Goal: Task Accomplishment & Management: Use online tool/utility

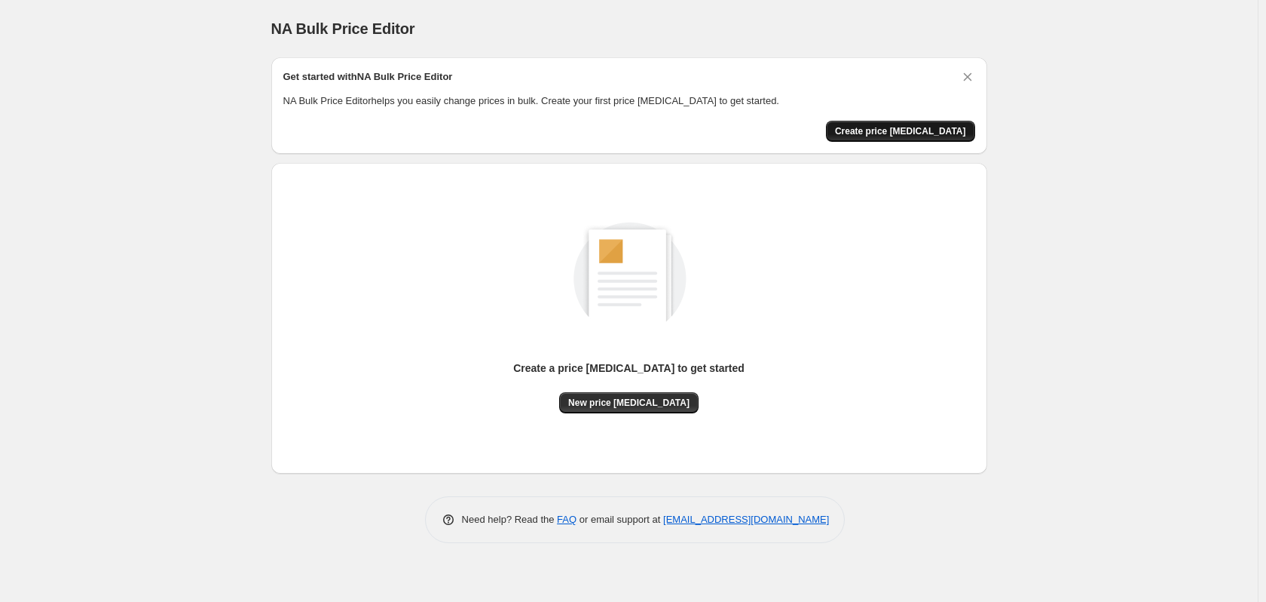
click at [874, 130] on span "Create price [MEDICAL_DATA]" at bounding box center [900, 131] width 131 height 12
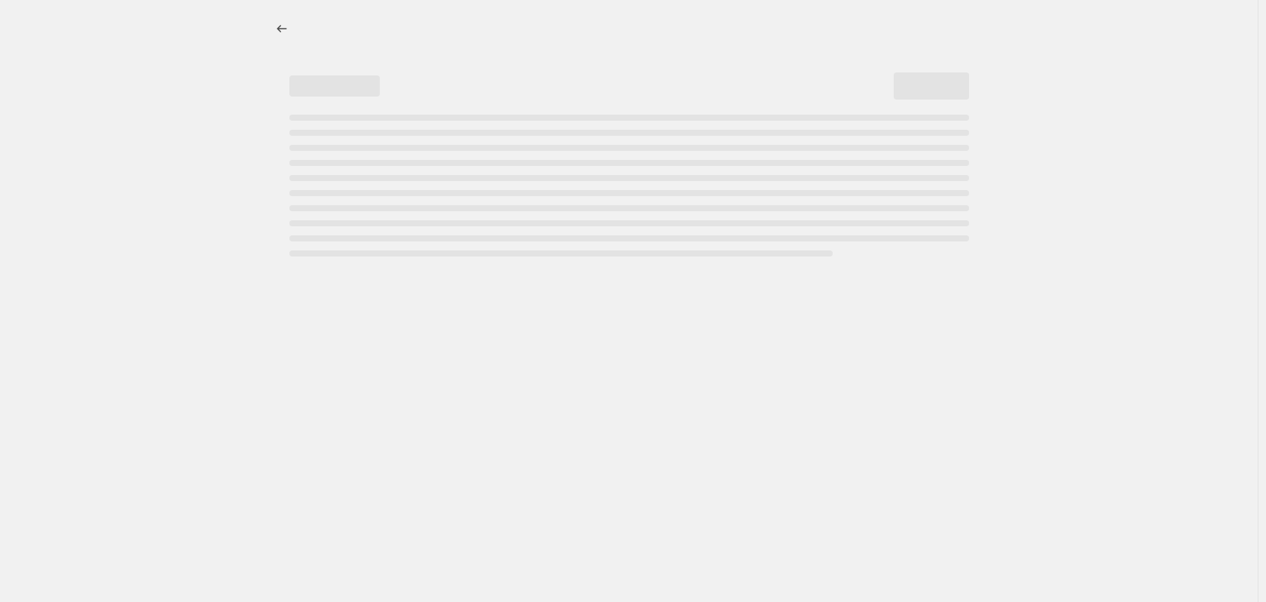
select select "percentage"
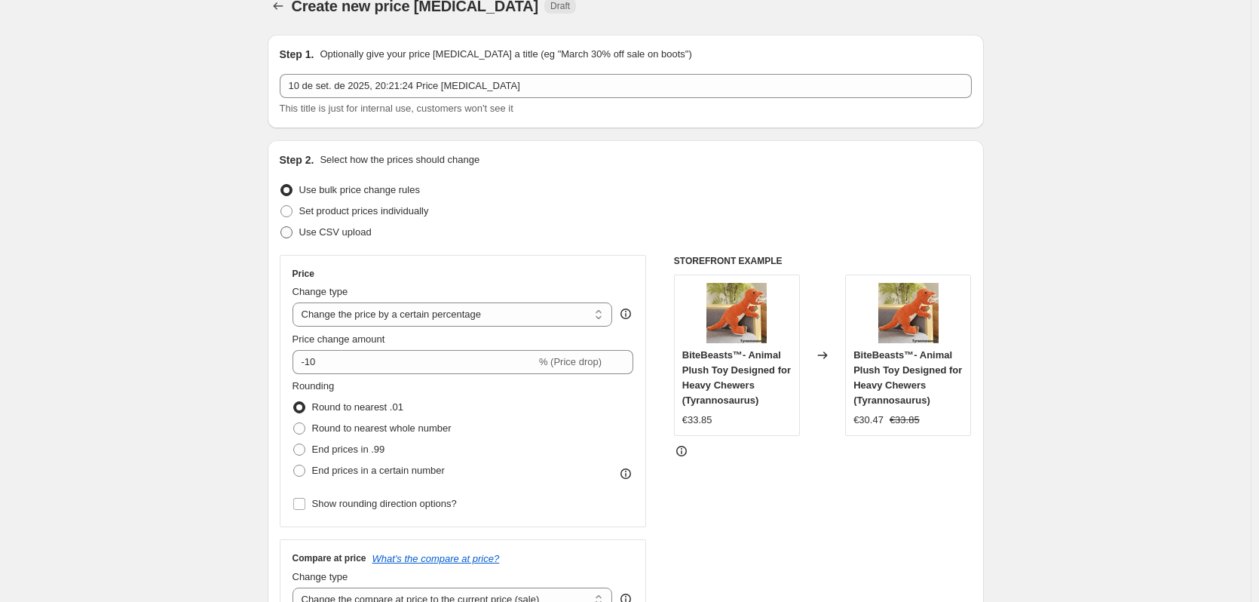
scroll to position [75, 0]
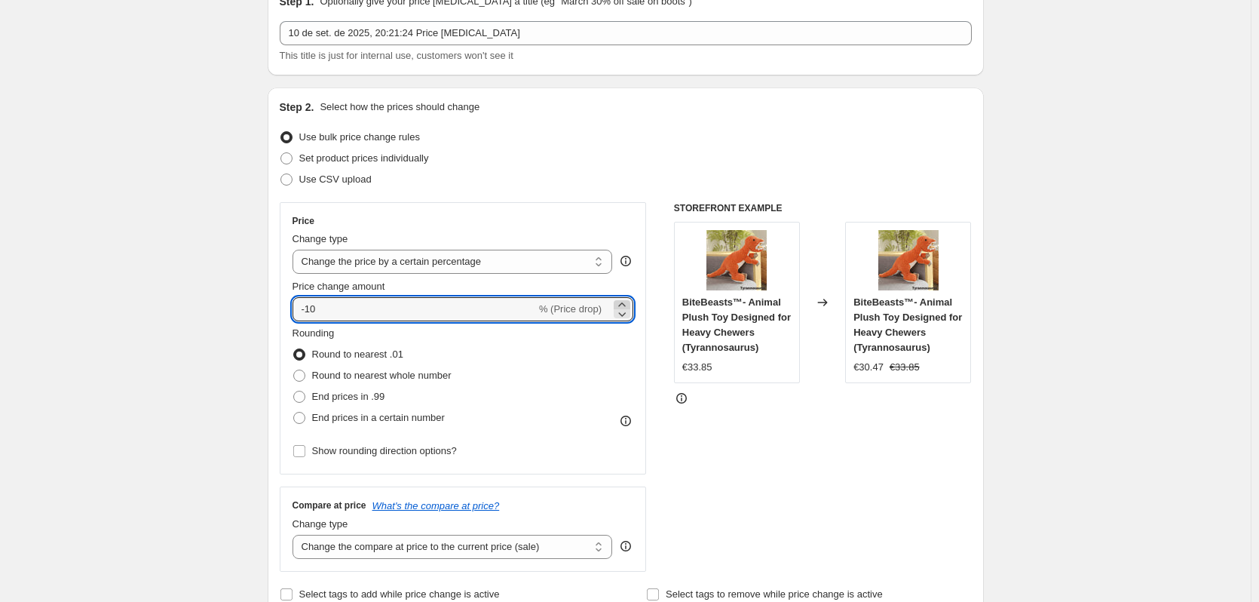
click at [619, 305] on icon at bounding box center [621, 304] width 15 height 15
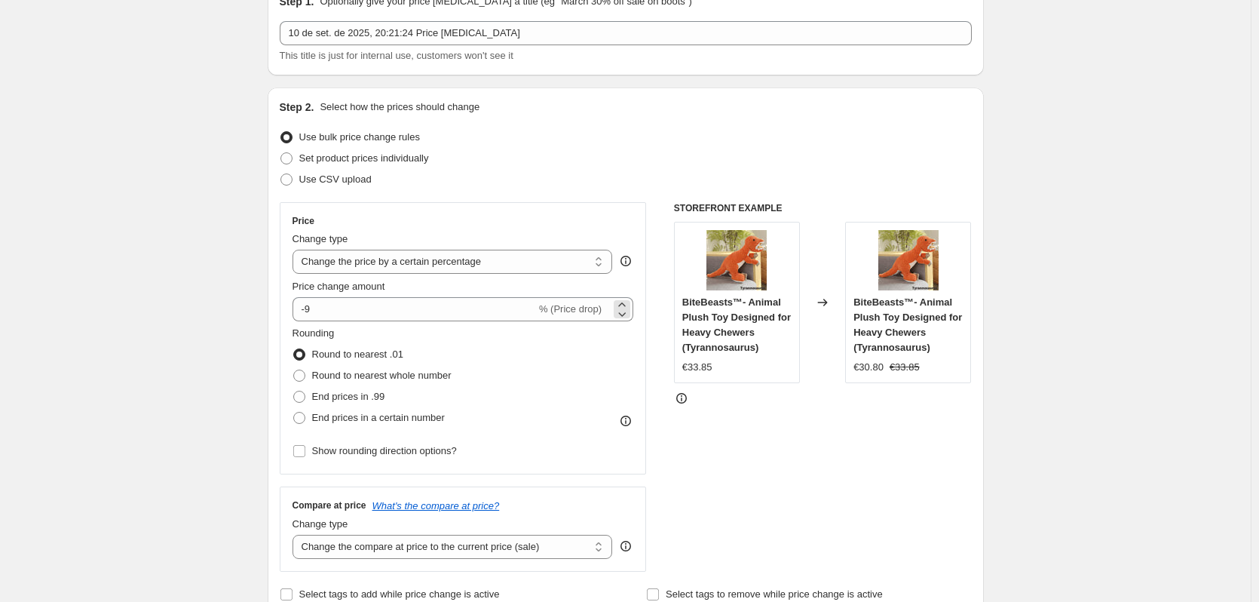
click at [554, 311] on span "% (Price drop)" at bounding box center [570, 308] width 63 height 11
click at [544, 311] on span "% (Price drop)" at bounding box center [570, 308] width 63 height 11
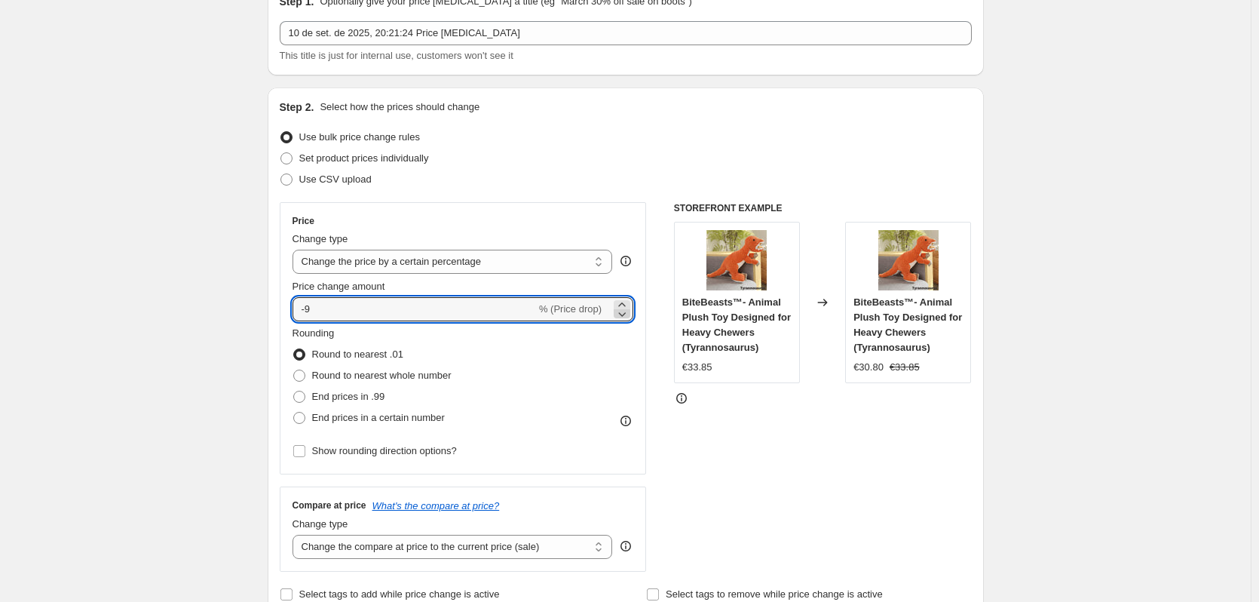
click at [620, 314] on icon at bounding box center [621, 313] width 15 height 15
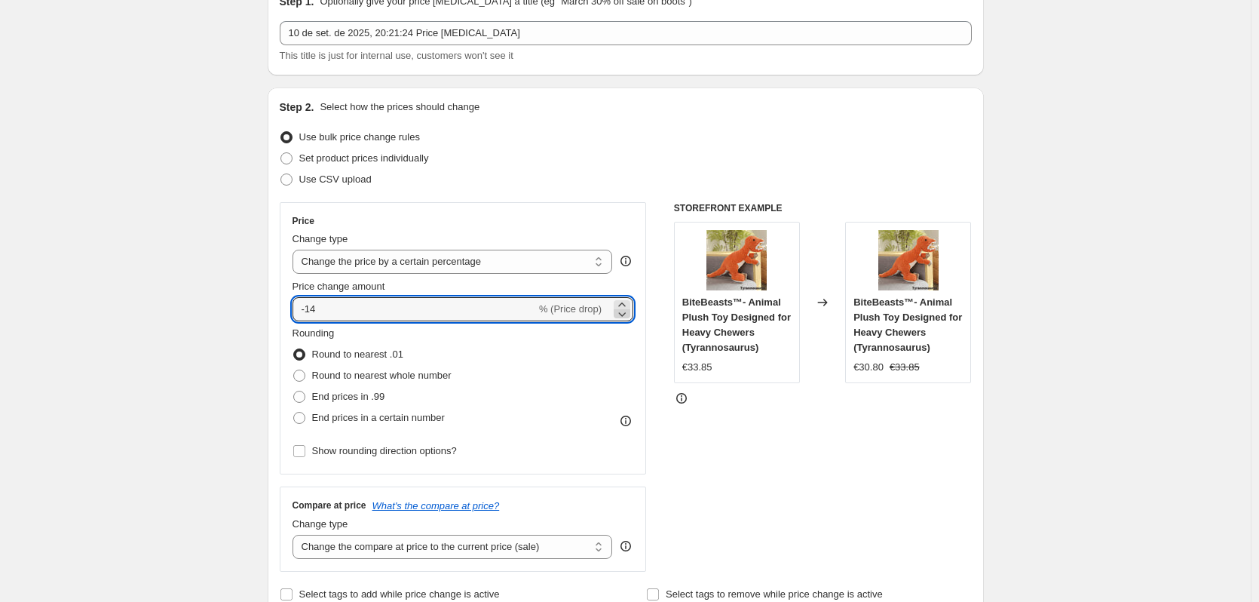
click at [620, 314] on icon at bounding box center [621, 313] width 15 height 15
type input "-15"
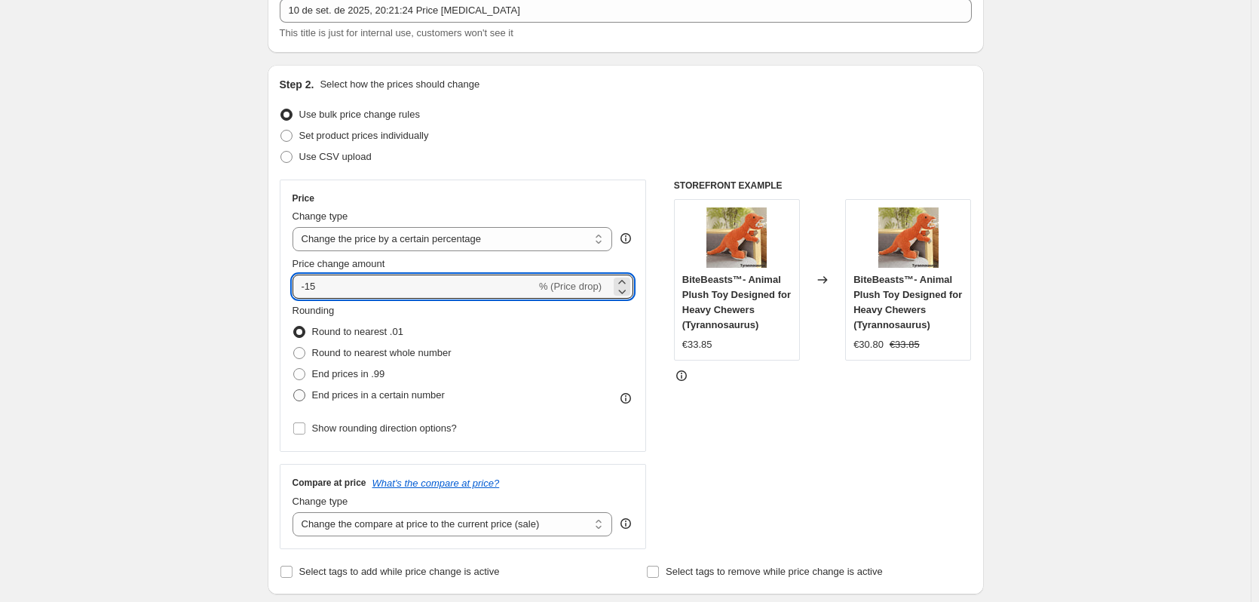
scroll to position [151, 0]
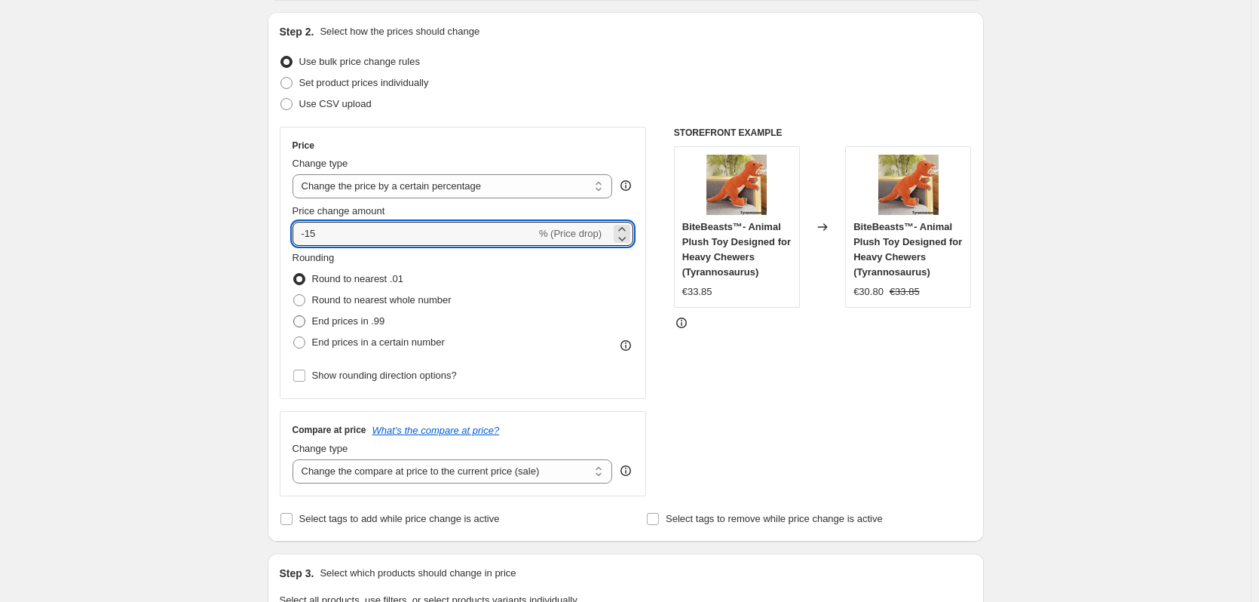
click at [357, 325] on span "End prices in .99" at bounding box center [348, 320] width 73 height 11
click at [294, 316] on input "End prices in .99" at bounding box center [293, 315] width 1 height 1
radio input "true"
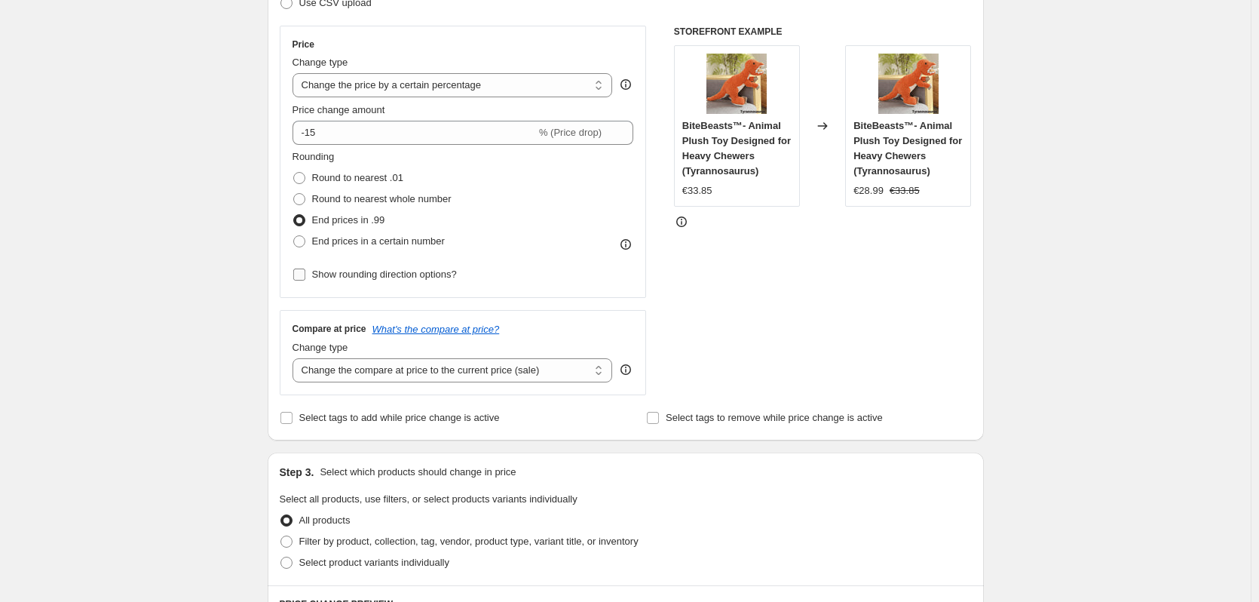
scroll to position [302, 0]
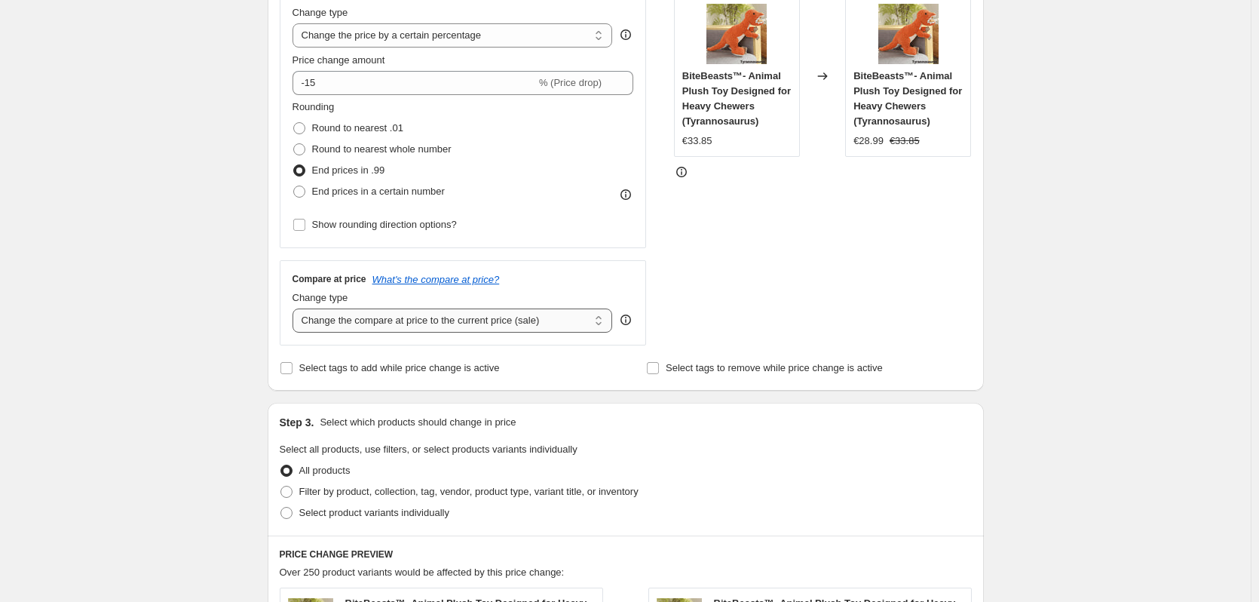
click at [384, 324] on select "Change the compare at price to the current price (sale) Change the compare at p…" at bounding box center [452, 320] width 320 height 24
select select "percentage"
click at [296, 308] on select "Change the compare at price to the current price (sale) Change the compare at p…" at bounding box center [452, 320] width 320 height 24
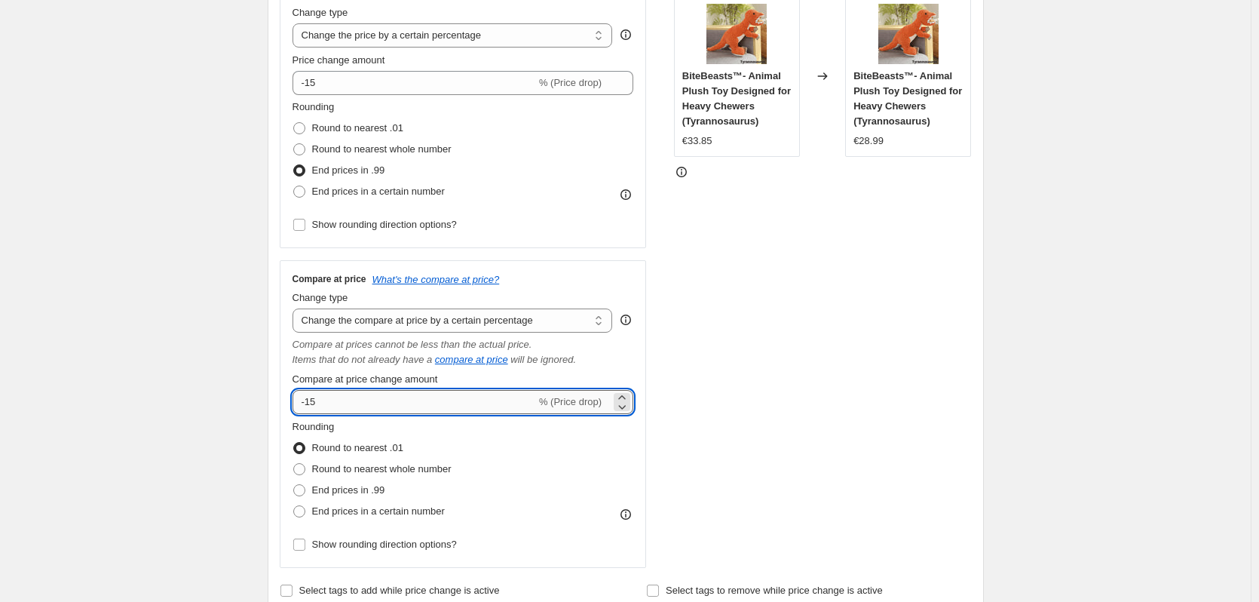
click at [394, 400] on input "-15" at bounding box center [413, 402] width 243 height 24
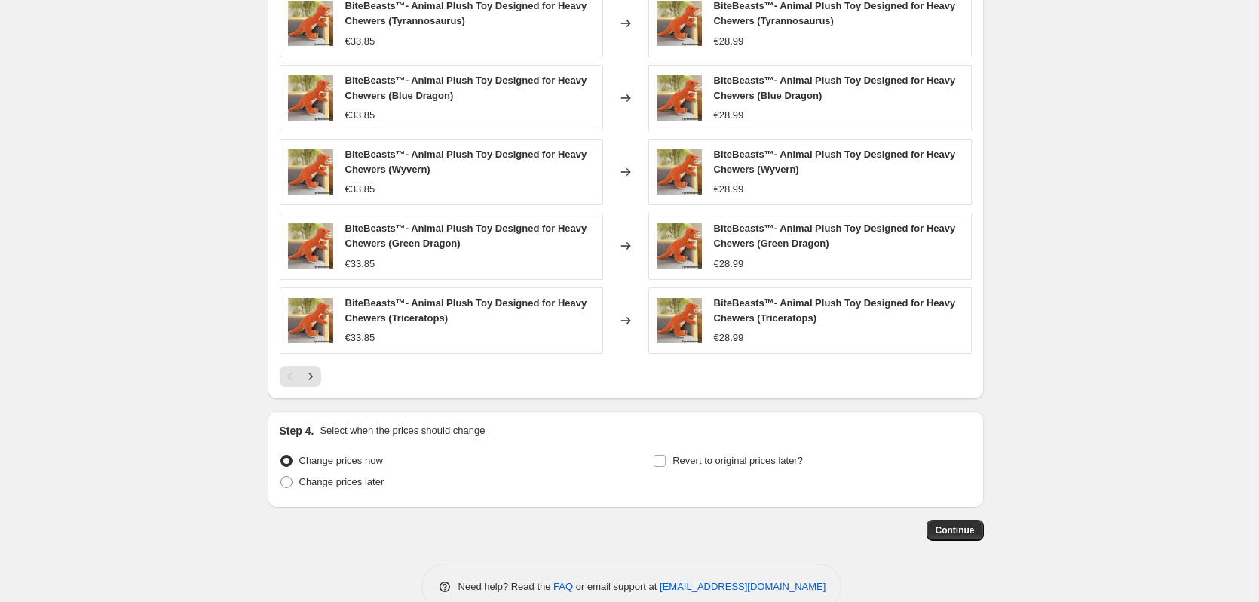
scroll to position [1152, 0]
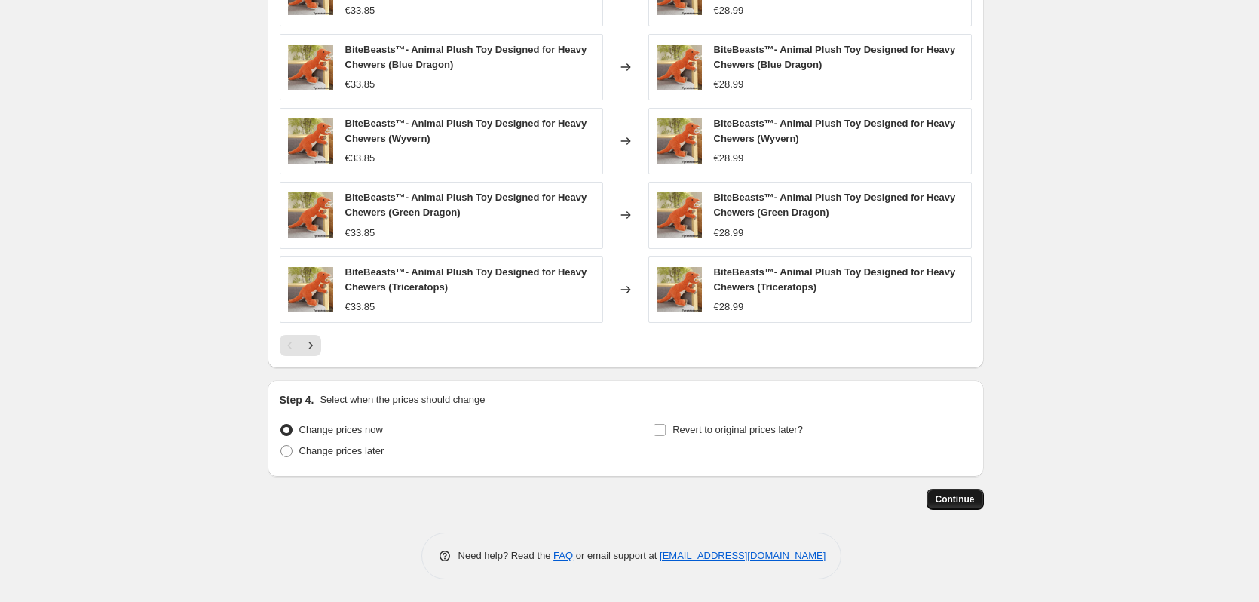
click at [960, 505] on span "Continue" at bounding box center [955, 499] width 39 height 12
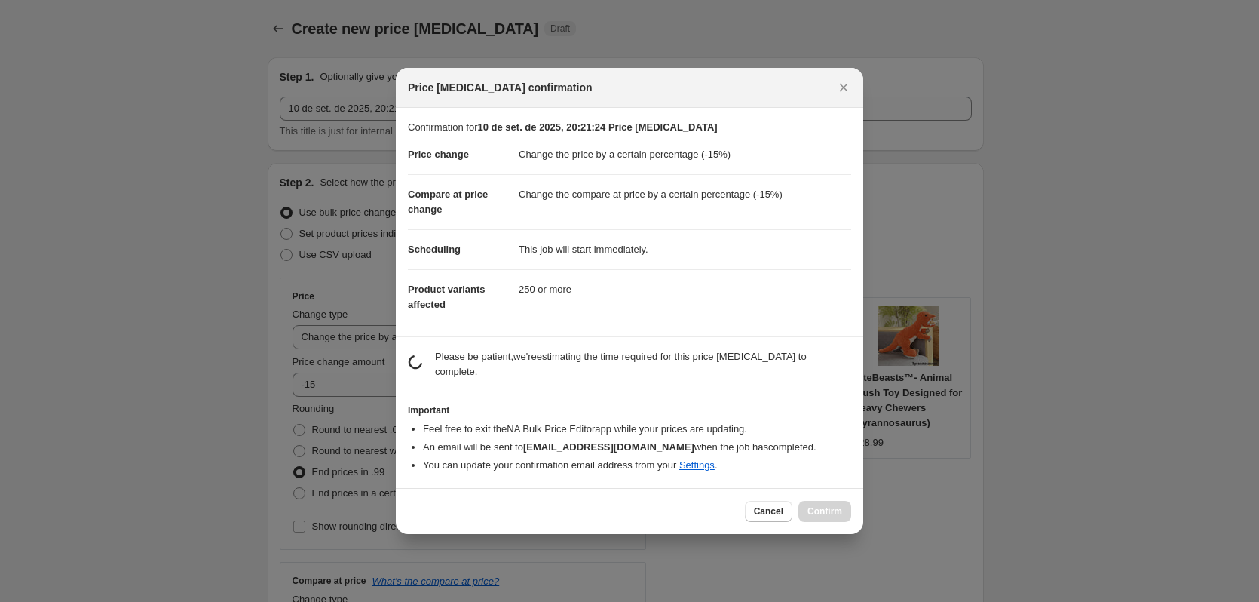
scroll to position [0, 0]
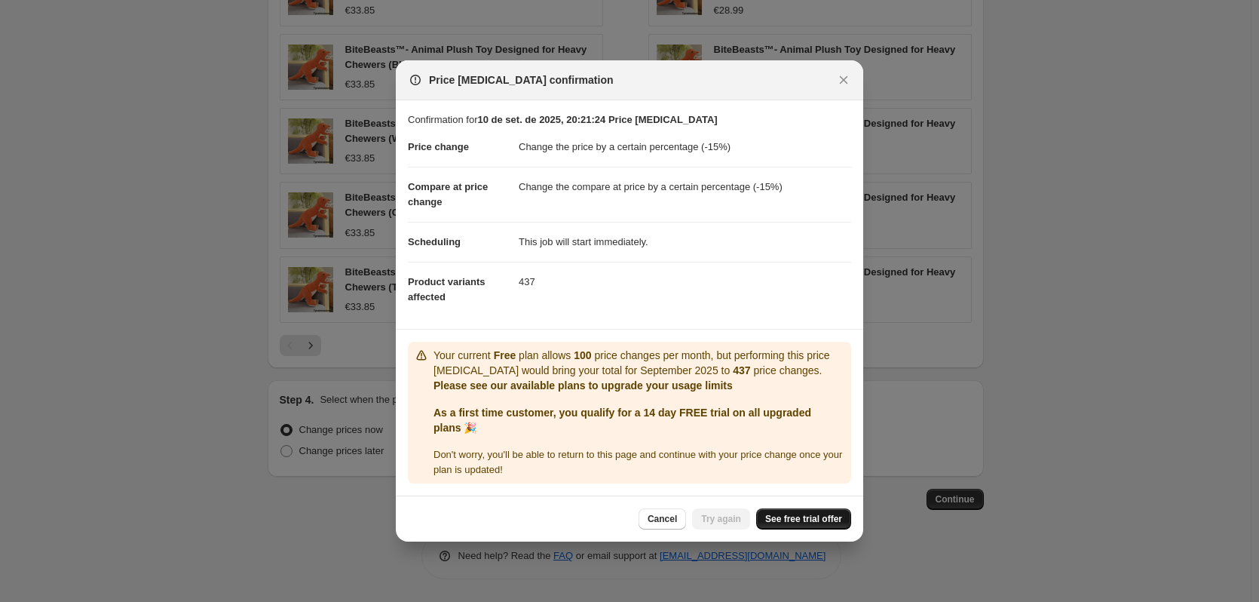
click at [801, 524] on span "See free trial offer" at bounding box center [803, 519] width 77 height 12
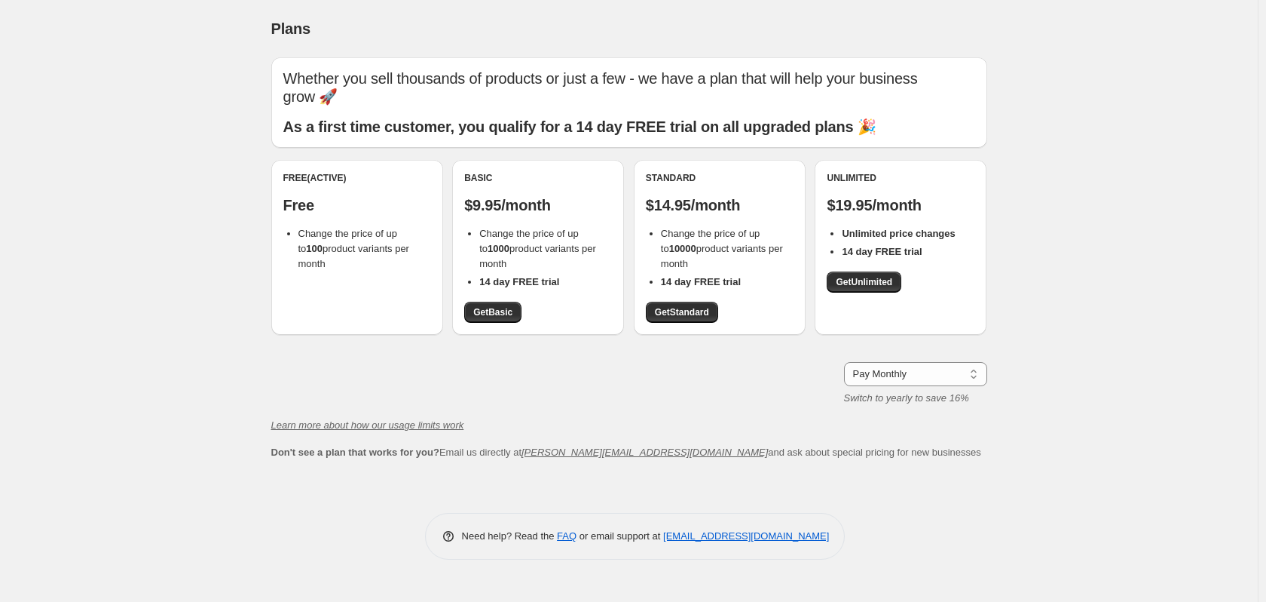
click at [404, 271] on div "Free (Active) Free Change the price of up to 100 product variants per month" at bounding box center [357, 247] width 172 height 175
click at [483, 305] on link "Get Basic" at bounding box center [492, 312] width 57 height 21
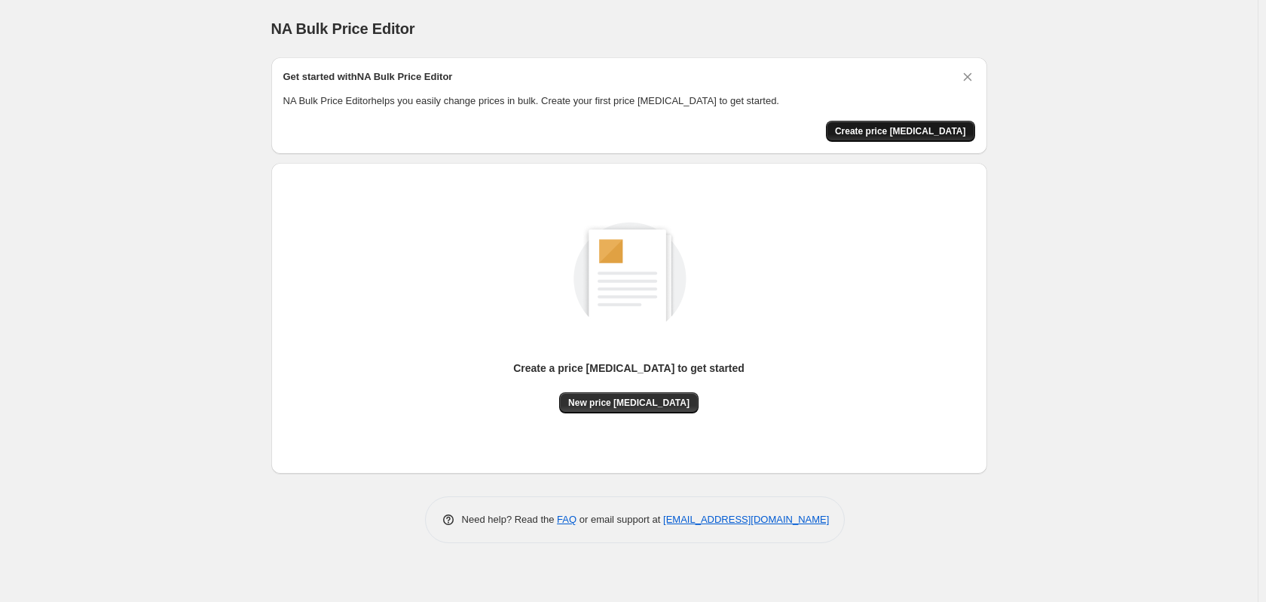
click at [877, 129] on span "Create price change job" at bounding box center [900, 131] width 131 height 12
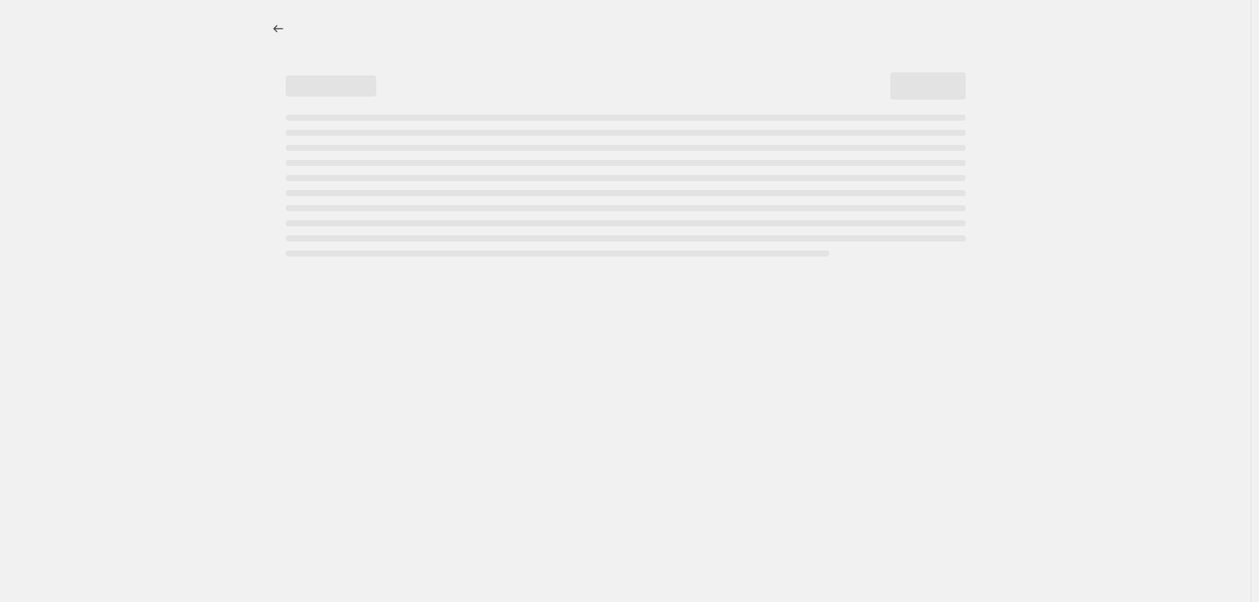
select select "percentage"
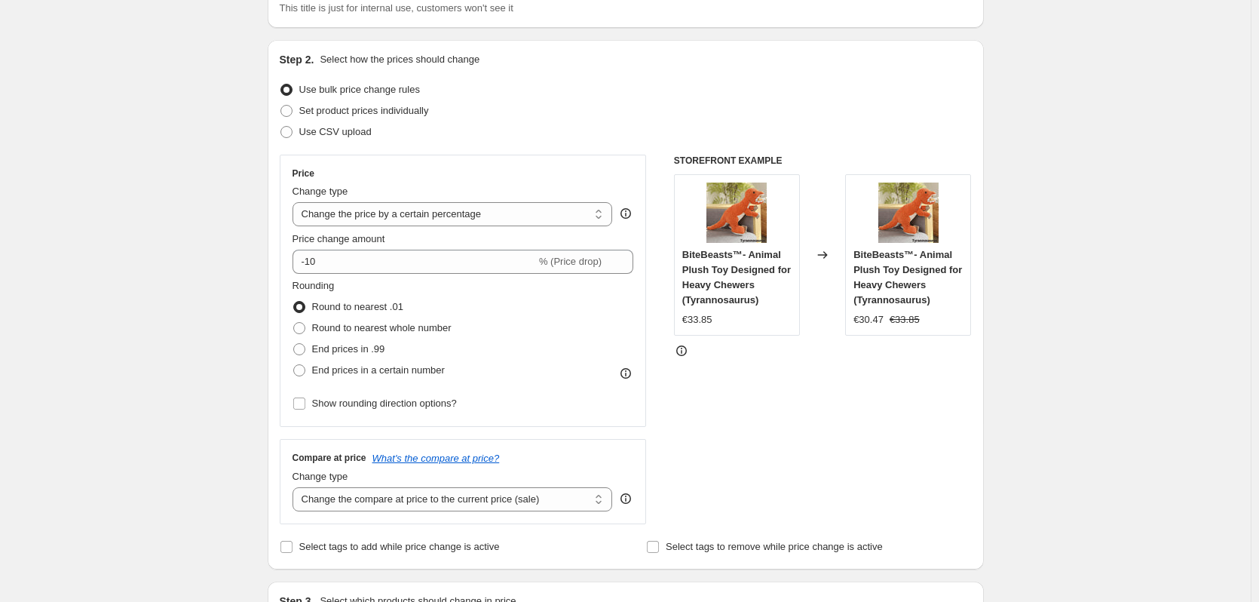
scroll to position [151, 0]
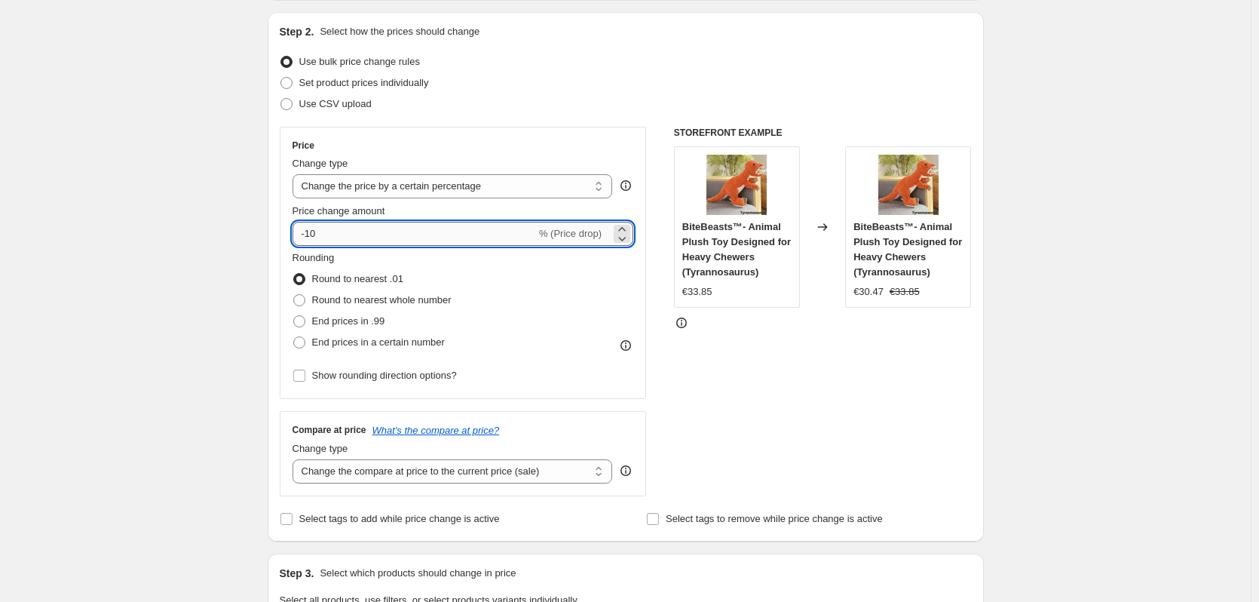
click at [374, 240] on input "-10" at bounding box center [413, 234] width 243 height 24
type input "-15"
click at [369, 315] on span "End prices in .99" at bounding box center [348, 320] width 73 height 11
click at [294, 315] on input "End prices in .99" at bounding box center [293, 315] width 1 height 1
radio input "true"
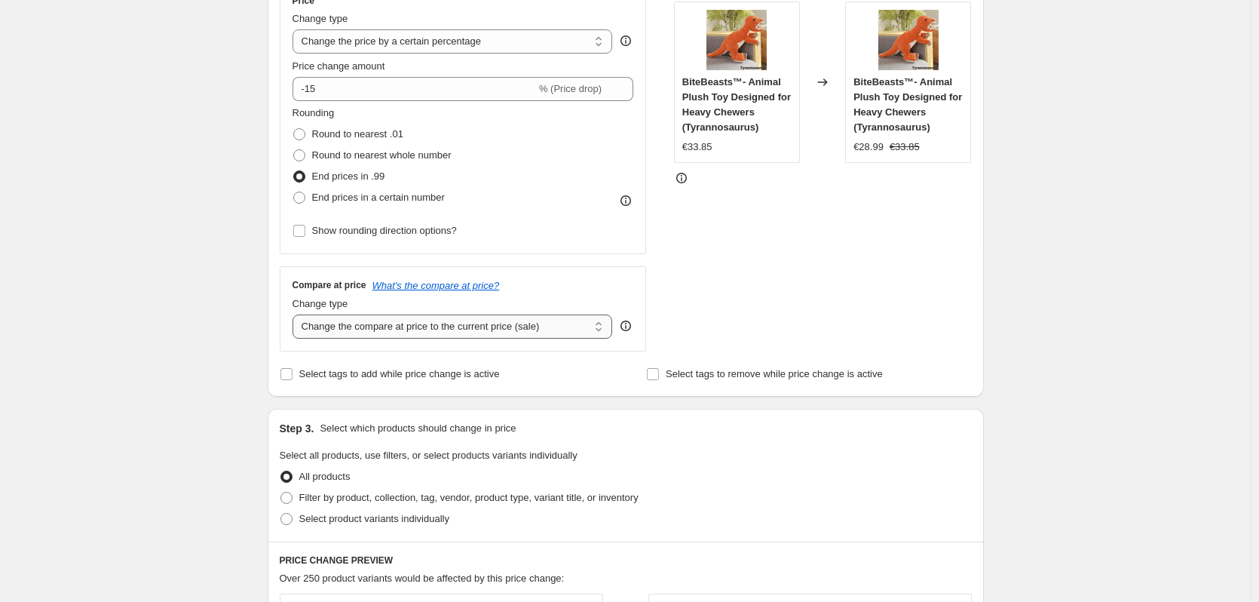
scroll to position [302, 0]
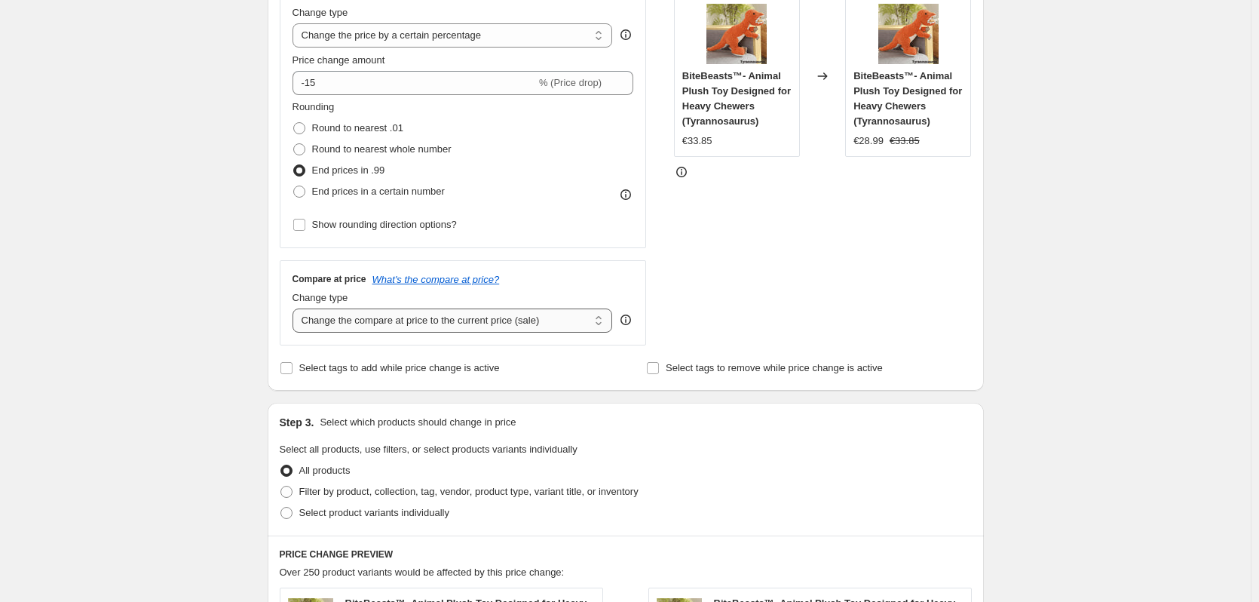
click at [412, 317] on select "Change the compare at price to the current price (sale) Change the compare at p…" at bounding box center [452, 320] width 320 height 24
select select "percentage"
click at [296, 308] on select "Change the compare at price to the current price (sale) Change the compare at p…" at bounding box center [452, 320] width 320 height 24
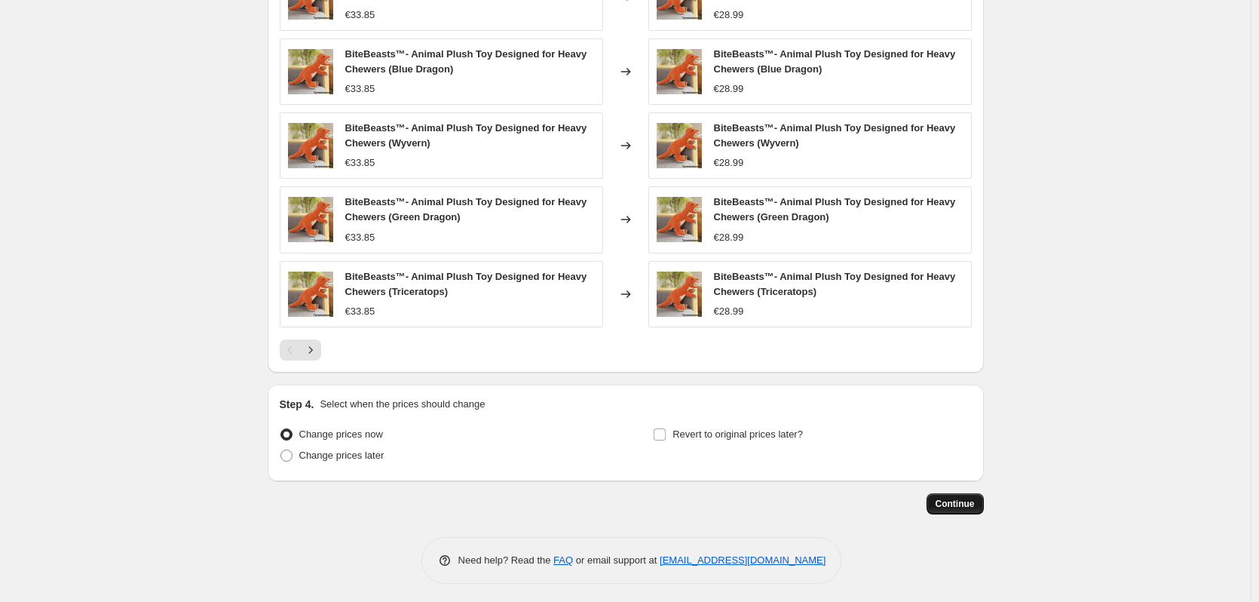
scroll to position [1152, 0]
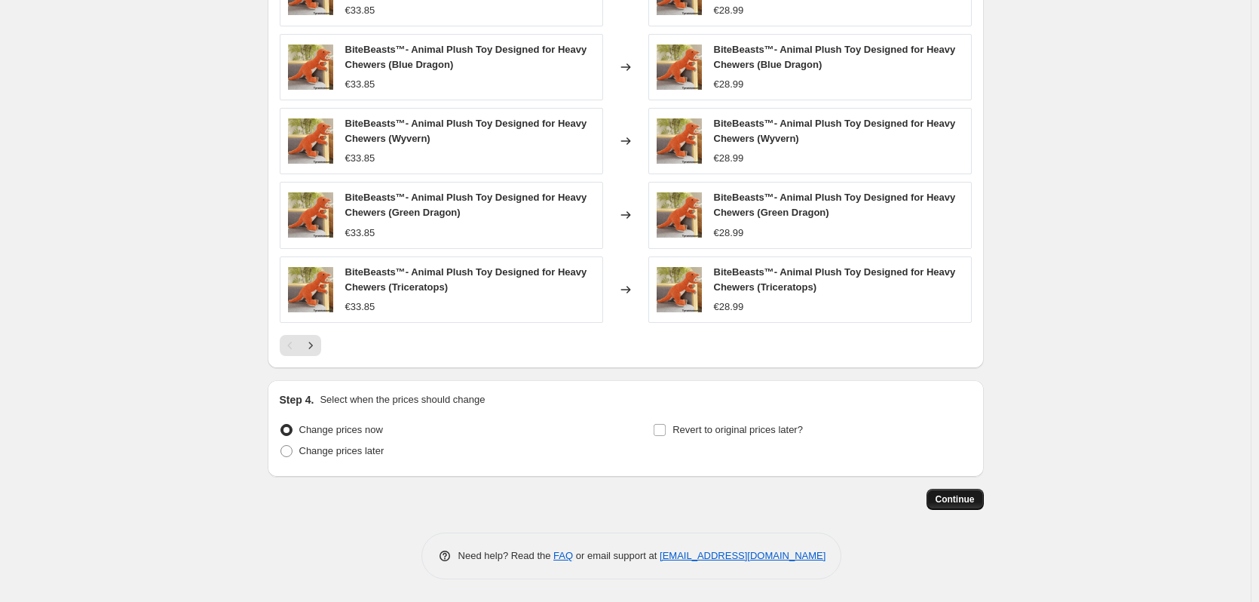
click at [975, 499] on span "Continue" at bounding box center [955, 499] width 39 height 12
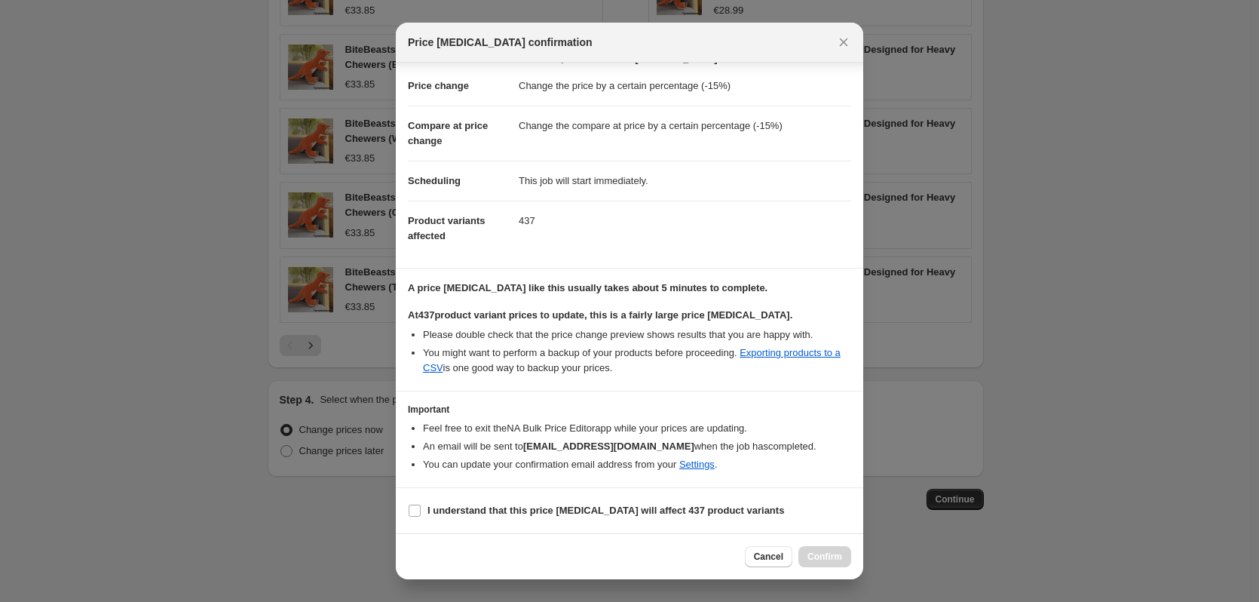
scroll to position [38, 0]
click at [484, 506] on b "I understand that this price change job will affect 437 product variants" at bounding box center [605, 509] width 357 height 11
click at [421, 506] on input "I understand that this price change job will affect 437 product variants" at bounding box center [415, 510] width 12 height 12
checkbox input "true"
click at [822, 553] on span "Confirm" at bounding box center [824, 556] width 35 height 12
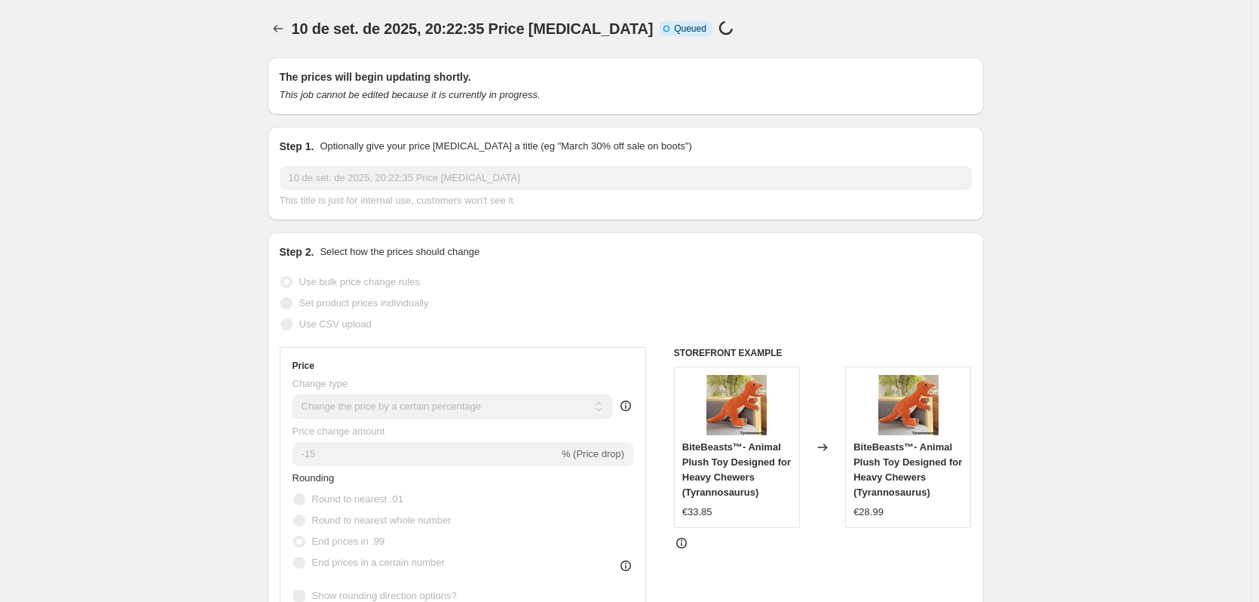
click at [718, 24] on icon at bounding box center [725, 27] width 15 height 15
click at [274, 26] on icon "Price change jobs" at bounding box center [278, 28] width 15 height 15
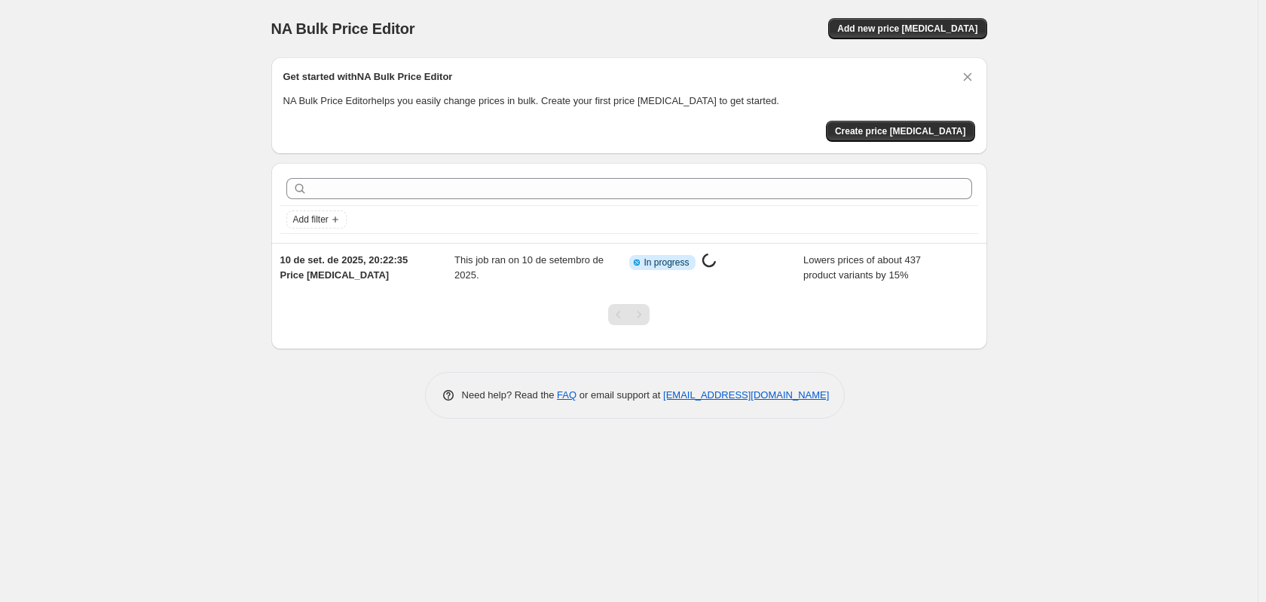
click at [735, 342] on div at bounding box center [629, 320] width 716 height 57
